Goal: Information Seeking & Learning: Learn about a topic

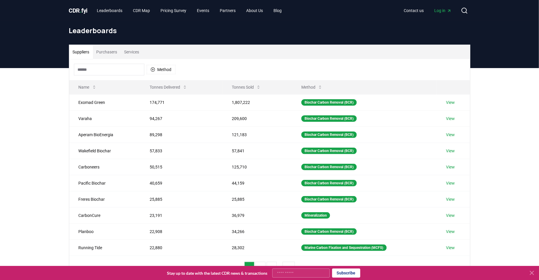
click at [80, 13] on span "." at bounding box center [81, 10] width 2 height 7
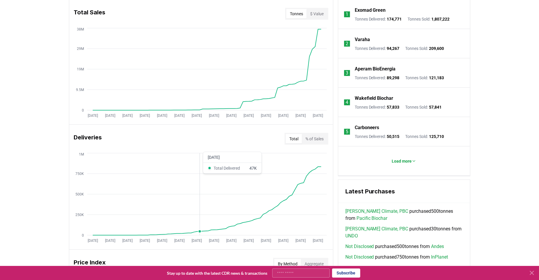
scroll to position [281, 0]
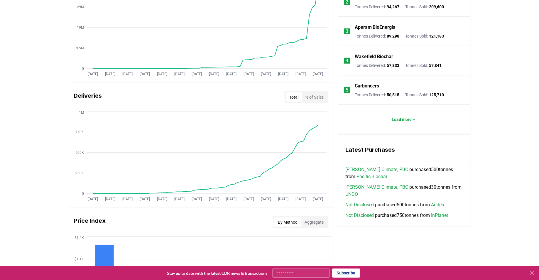
click at [373, 186] on link "[PERSON_NAME] Climate, PBC" at bounding box center [377, 187] width 63 height 7
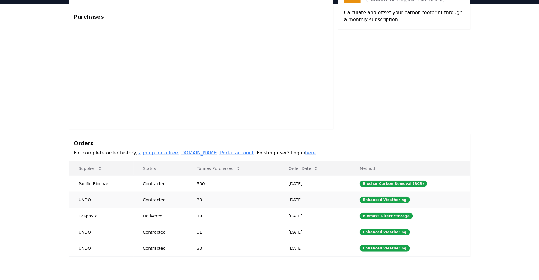
scroll to position [38, 0]
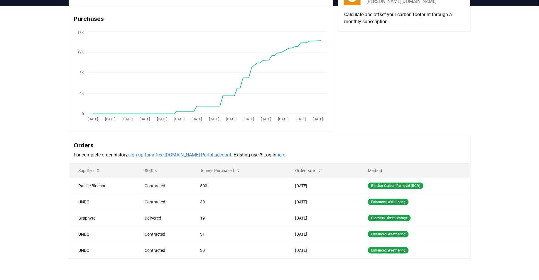
click at [308, 172] on button "Order Date" at bounding box center [309, 171] width 36 height 12
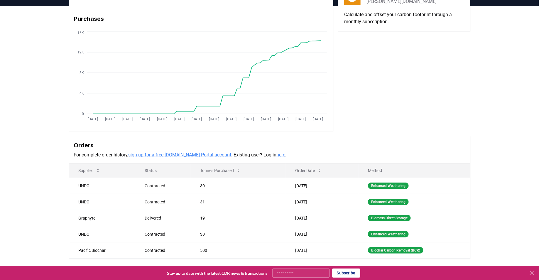
click at [308, 172] on button "Order Date" at bounding box center [309, 171] width 36 height 12
drag, startPoint x: 291, startPoint y: 184, endPoint x: 320, endPoint y: 192, distance: 29.8
click at [320, 192] on td "[DATE]" at bounding box center [322, 186] width 73 height 16
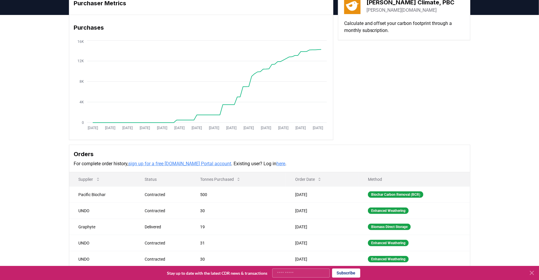
scroll to position [0, 0]
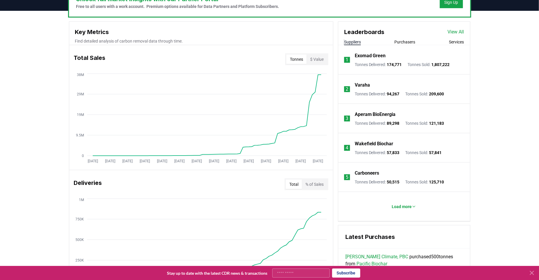
scroll to position [187, 0]
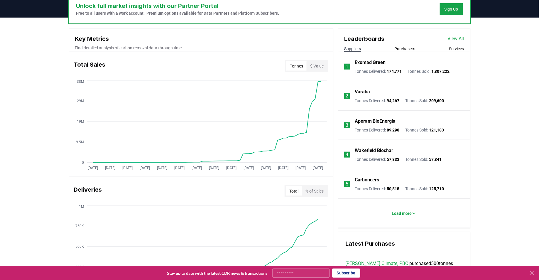
click at [403, 52] on li "1 Exomad Green Tonnes Delivered : 174,771 Tonnes Sold : 1,807,222" at bounding box center [405, 66] width 132 height 29
click at [402, 49] on button "Purchasers" at bounding box center [405, 49] width 21 height 6
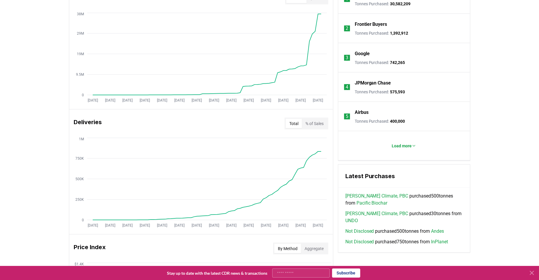
scroll to position [279, 0]
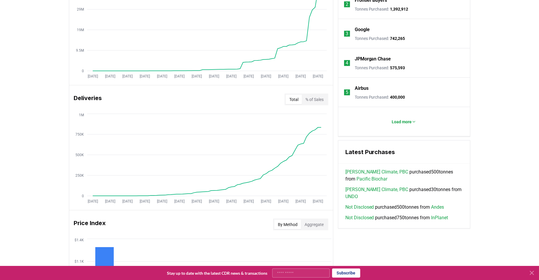
click at [369, 170] on link "[PERSON_NAME] Climate, PBC" at bounding box center [377, 172] width 63 height 7
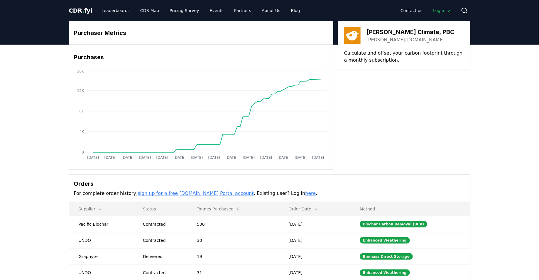
click at [376, 40] on link "[PERSON_NAME][DOMAIN_NAME]" at bounding box center [406, 39] width 78 height 7
